Goal: Information Seeking & Learning: Find specific fact

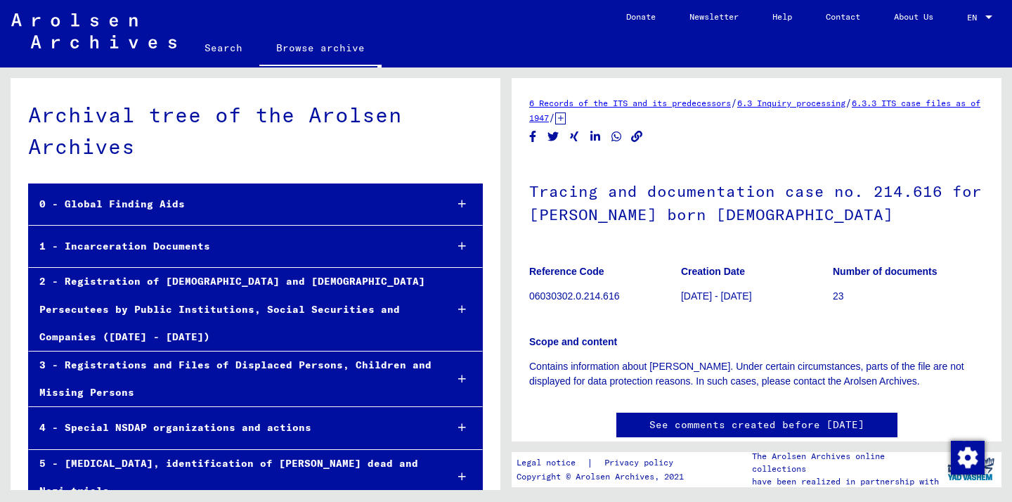
scroll to position [32553, 0]
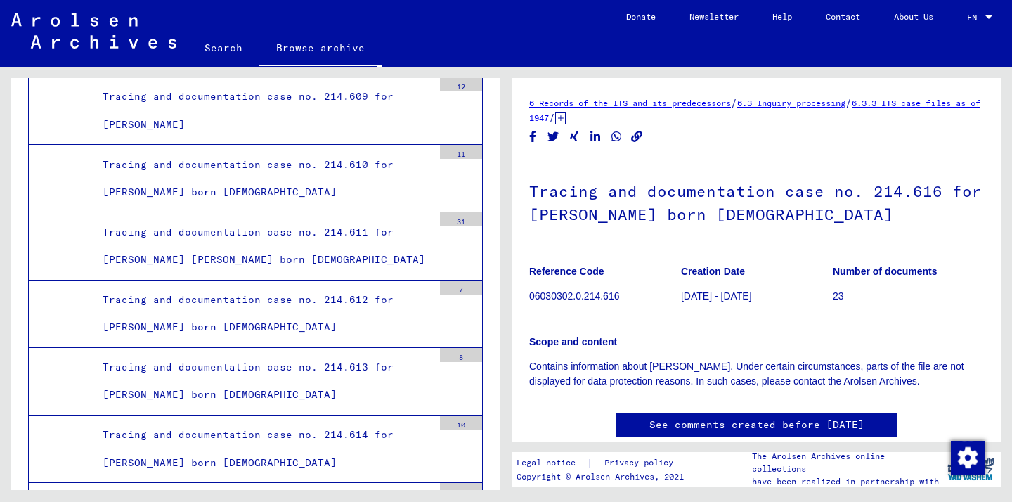
click at [598, 123] on link "6.3.3 ITS case files as of 1947" at bounding box center [754, 110] width 451 height 25
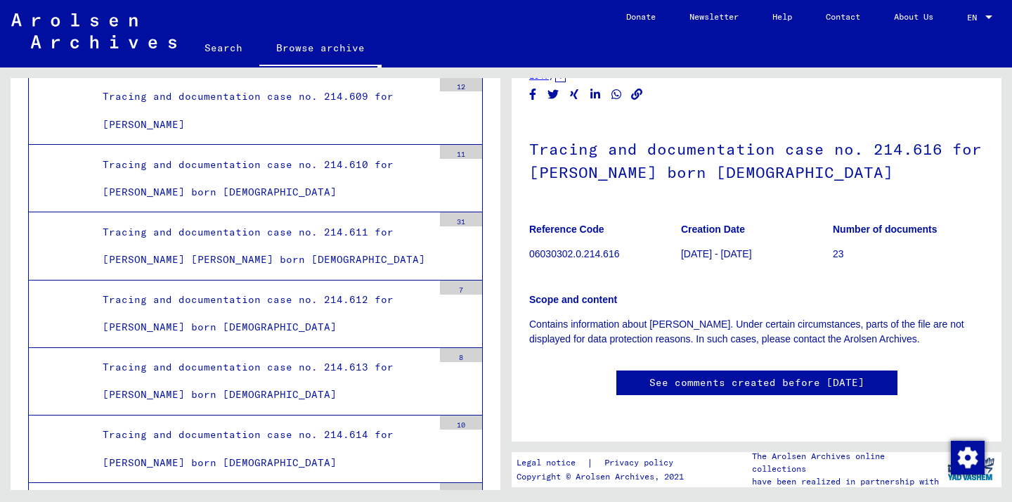
scroll to position [65, 0]
click at [573, 247] on p "06030302.0.214.616" at bounding box center [604, 254] width 151 height 15
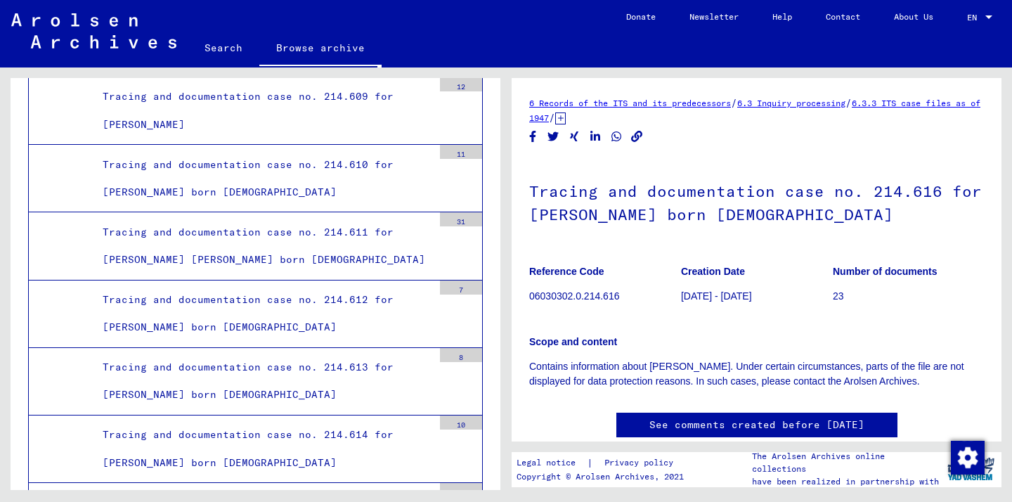
click at [700, 182] on h1 "Tracing and documentation case no. 214.616 for [PERSON_NAME] born [DEMOGRAPHIC_…" at bounding box center [756, 201] width 454 height 85
click at [571, 303] on p "06030302.0.214.616" at bounding box center [604, 296] width 151 height 15
click at [590, 275] on b "Reference Code" at bounding box center [566, 271] width 75 height 11
click at [573, 306] on figure "Reference Code 06030302.0.214.616" at bounding box center [604, 285] width 151 height 63
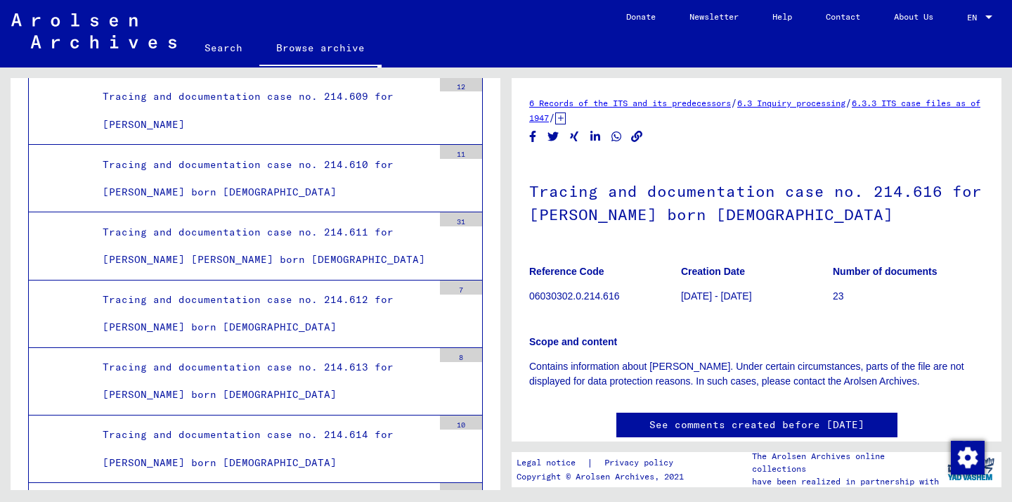
click at [688, 215] on h1 "Tracing and documentation case no. 214.616 for [PERSON_NAME] born [DEMOGRAPHIC_…" at bounding box center [756, 201] width 454 height 85
click at [836, 296] on p "23" at bounding box center [907, 296] width 151 height 15
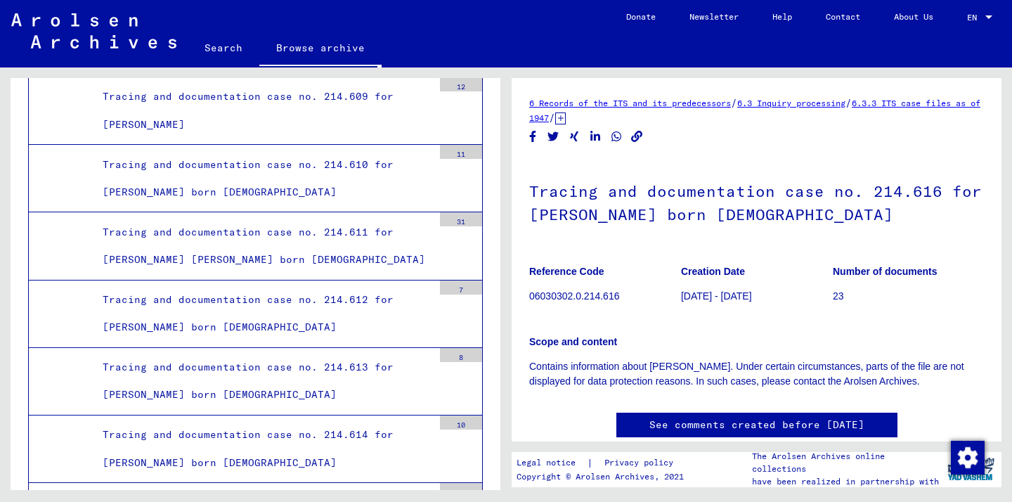
click at [952, 104] on link "6.3.3 ITS case files as of 1947" at bounding box center [754, 110] width 451 height 25
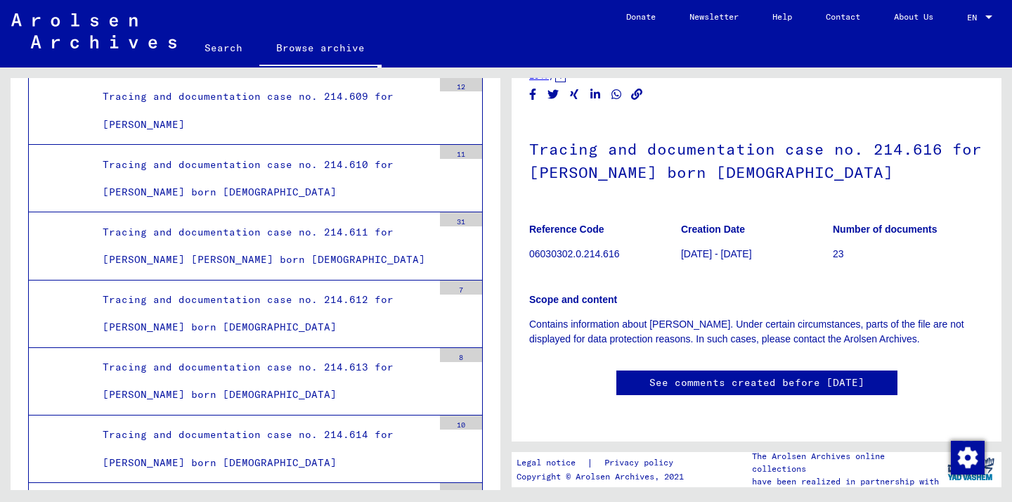
scroll to position [488, 0]
